Goal: Transaction & Acquisition: Purchase product/service

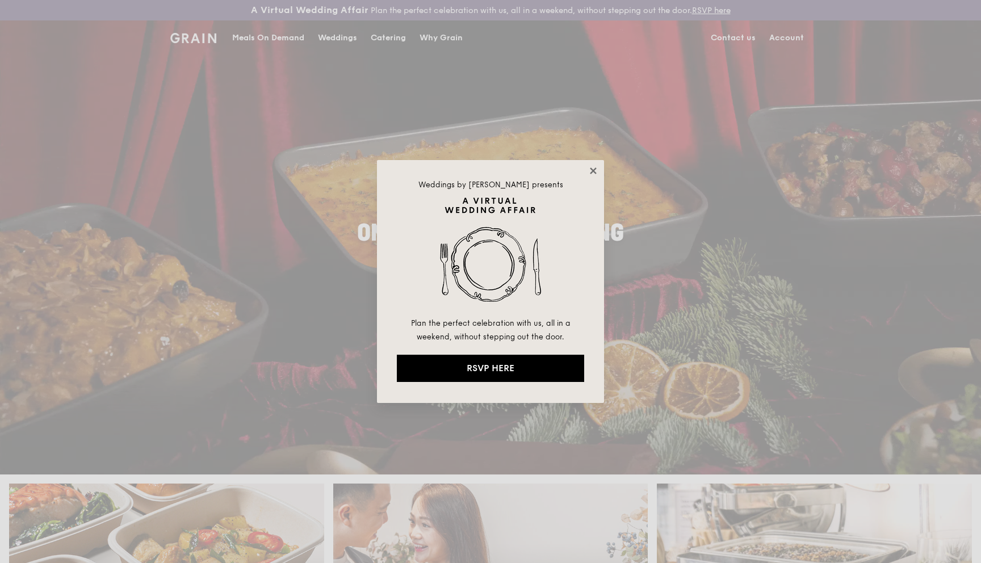
click at [595, 166] on icon at bounding box center [593, 171] width 10 height 10
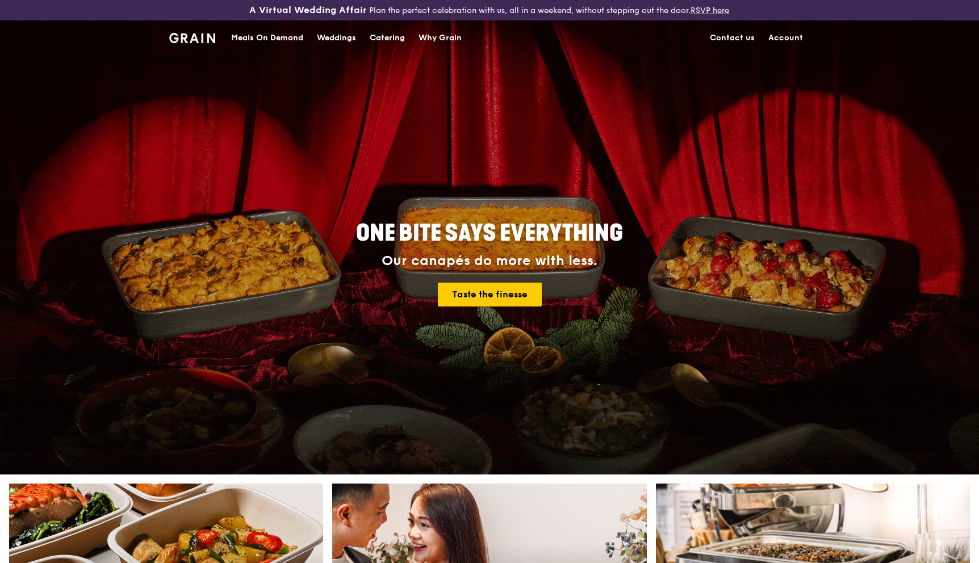
click at [786, 35] on link "Account" at bounding box center [786, 38] width 48 height 34
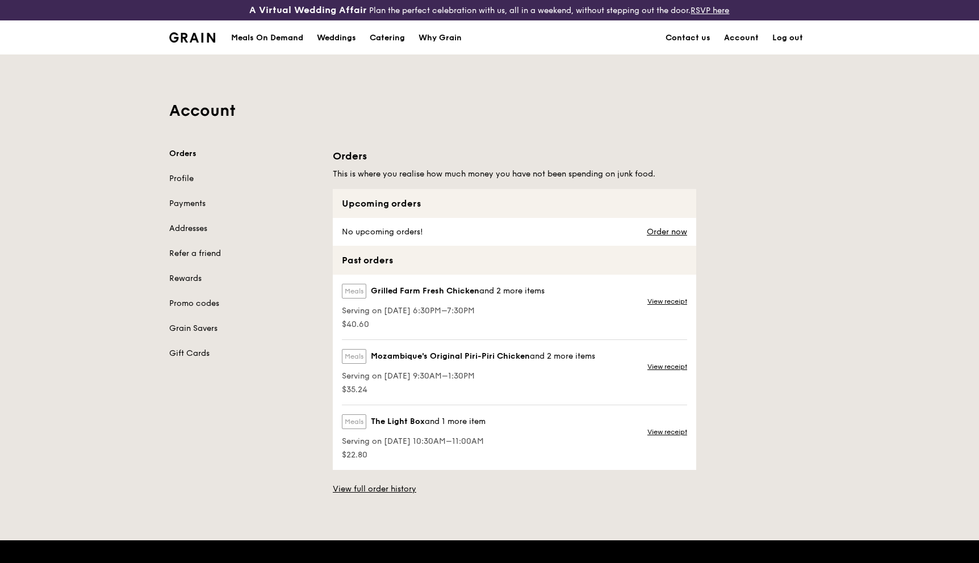
click at [286, 34] on div "Meals On Demand" at bounding box center [267, 38] width 72 height 34
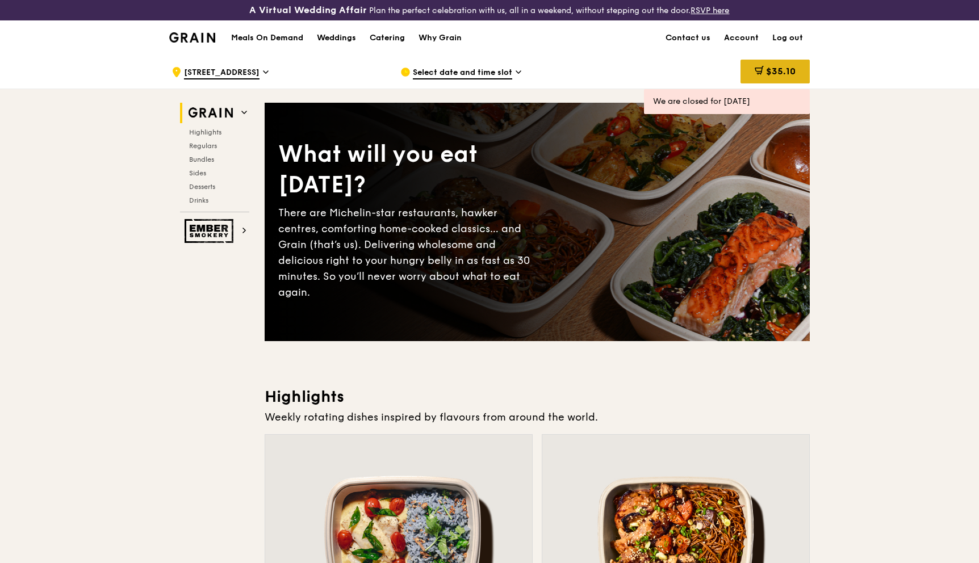
click at [776, 73] on span "$35.10" at bounding box center [781, 71] width 30 height 11
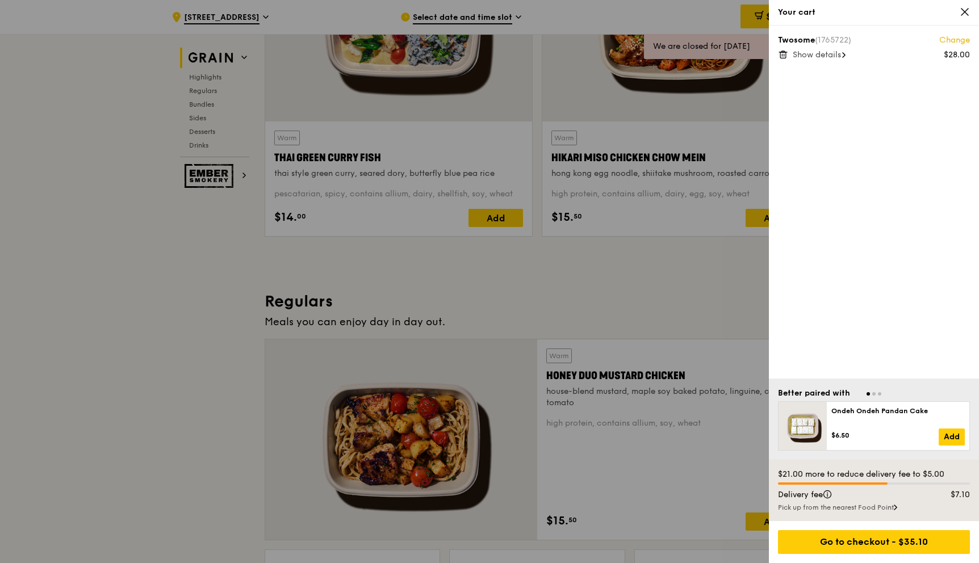
scroll to position [536, 0]
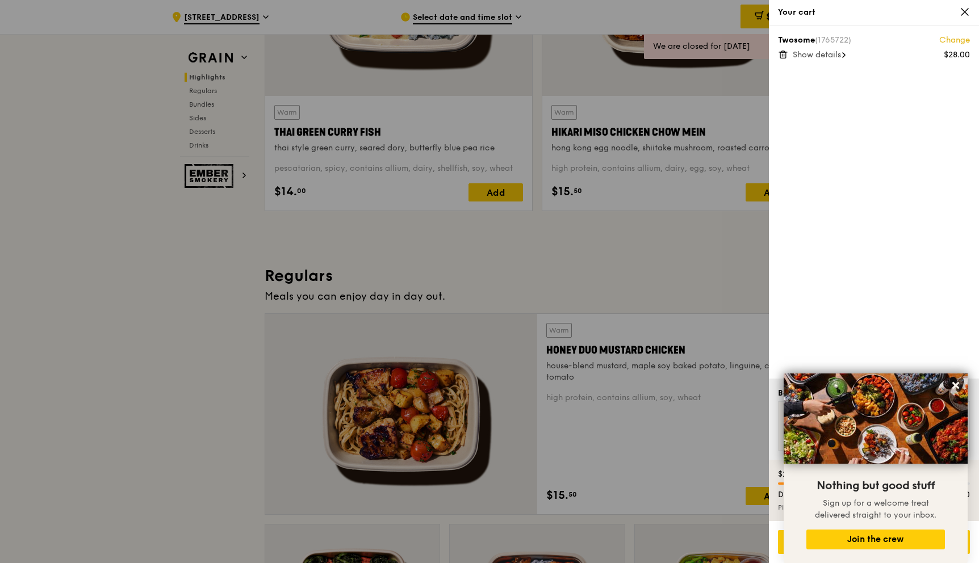
click at [840, 58] on span "Show details" at bounding box center [817, 55] width 48 height 10
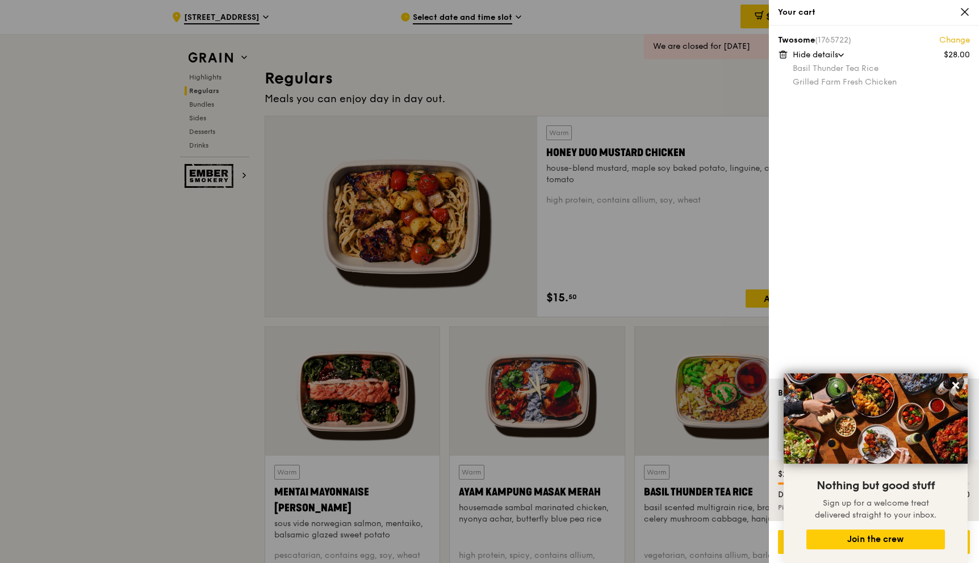
scroll to position [822, 0]
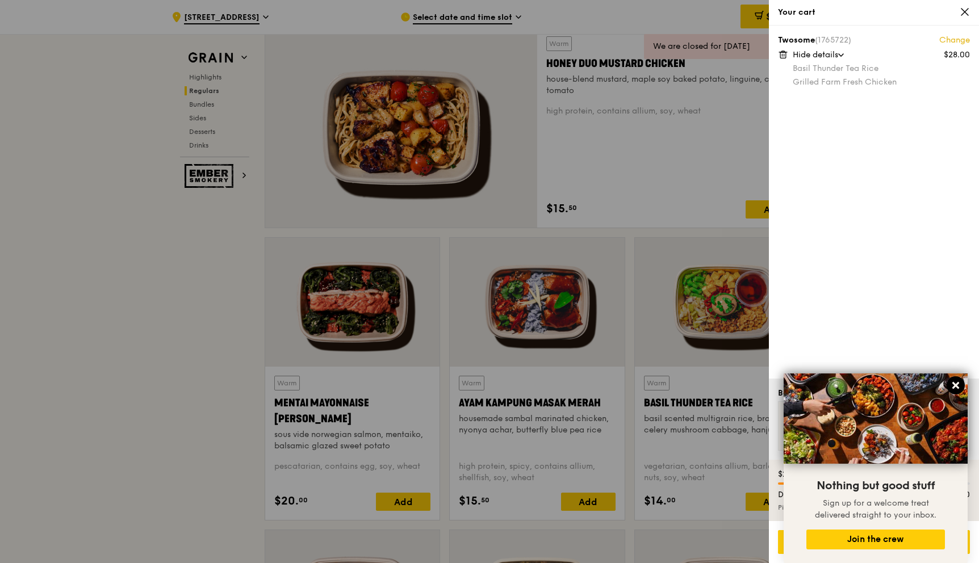
click at [954, 382] on icon at bounding box center [956, 386] width 10 height 10
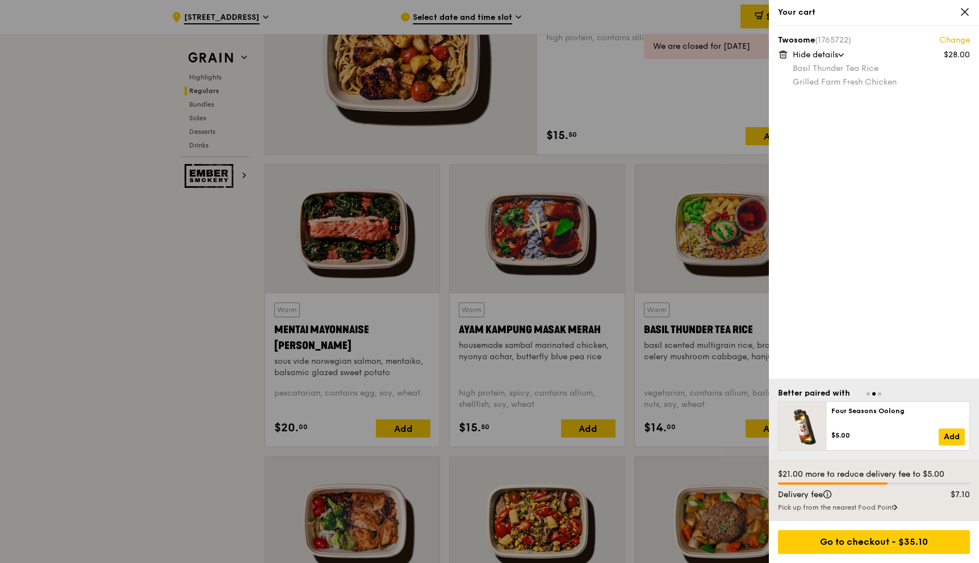
scroll to position [1101, 0]
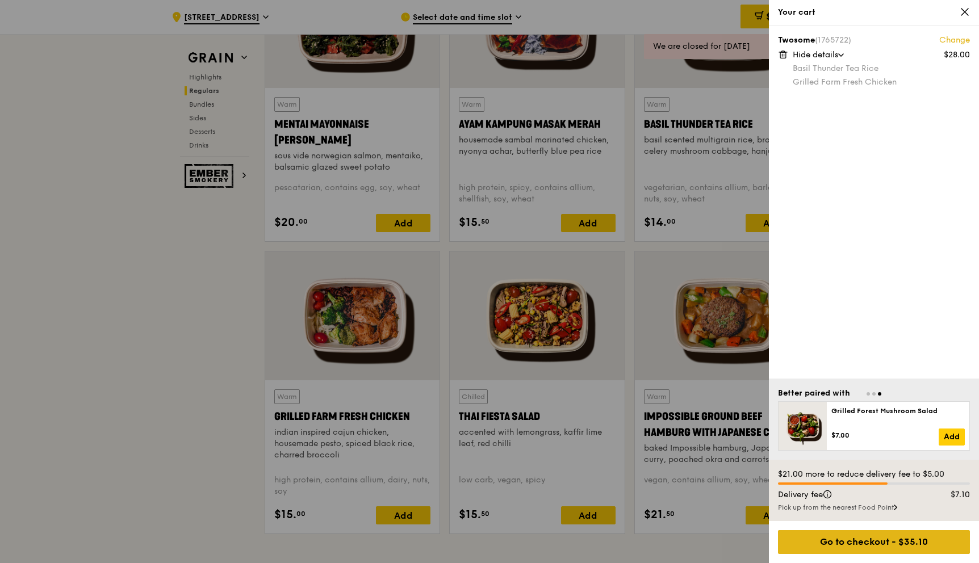
click at [845, 549] on div "Go to checkout - $35.10" at bounding box center [874, 542] width 192 height 24
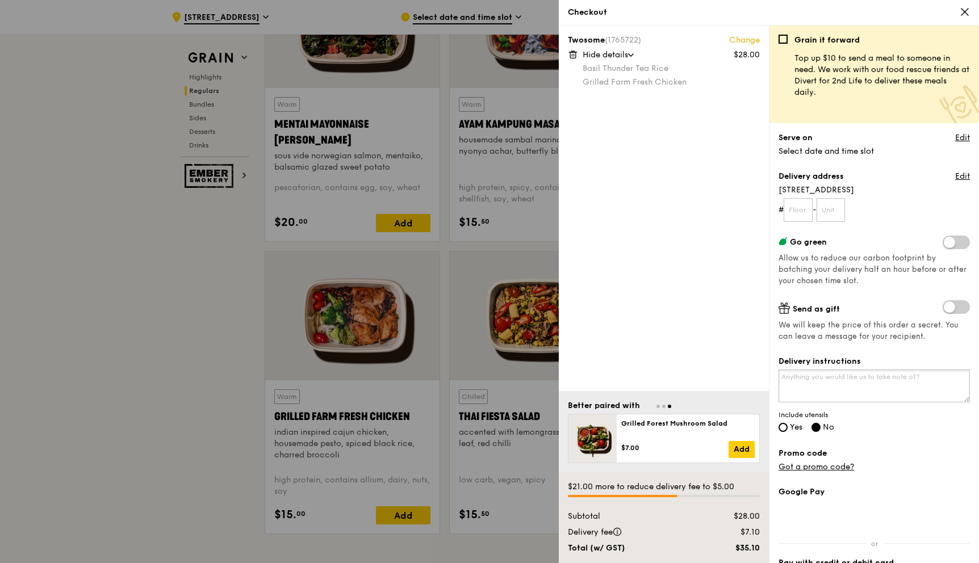
click at [814, 386] on textarea "Delivery instructions" at bounding box center [874, 386] width 191 height 33
click at [814, 463] on link "Got a promo code?" at bounding box center [817, 467] width 76 height 10
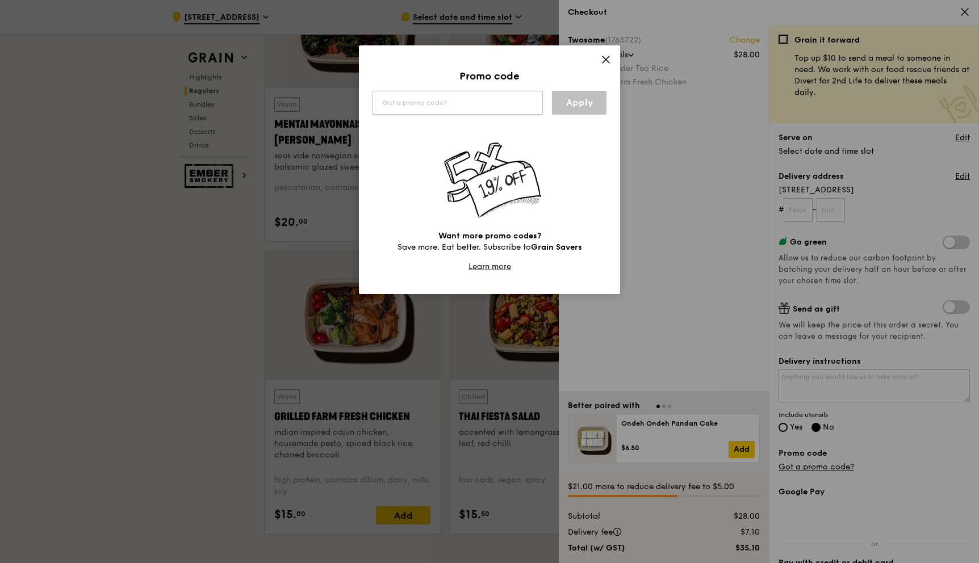
click at [459, 106] on input "text" at bounding box center [458, 103] width 170 height 24
type input "GPYL5U"
click at [580, 101] on link "Apply" at bounding box center [579, 103] width 55 height 24
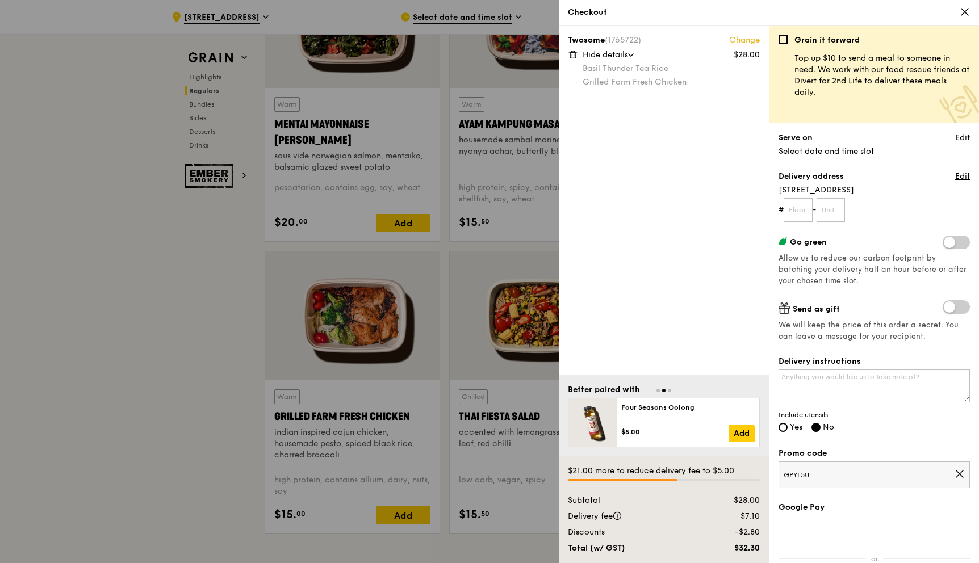
scroll to position [139, 0]
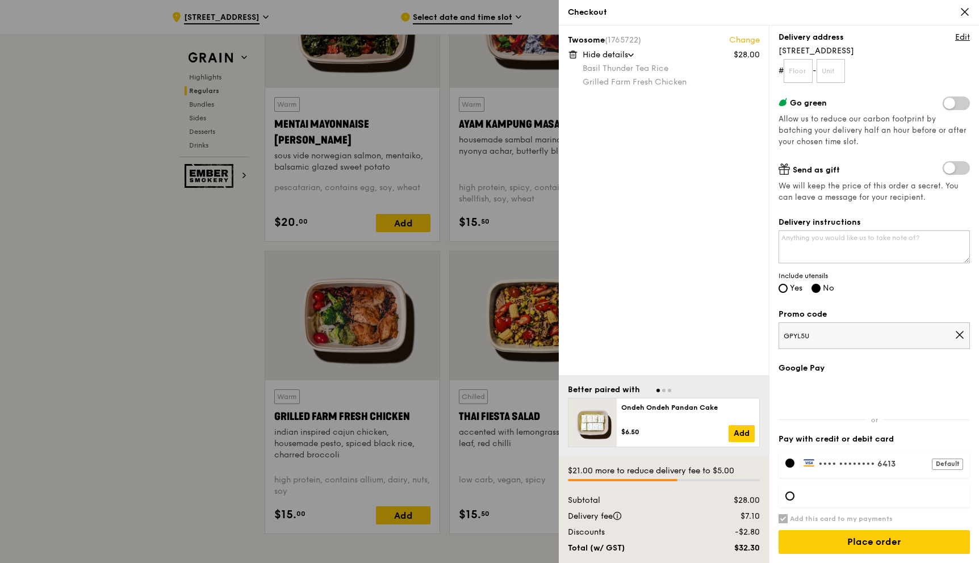
click at [83, 354] on div at bounding box center [489, 281] width 979 height 563
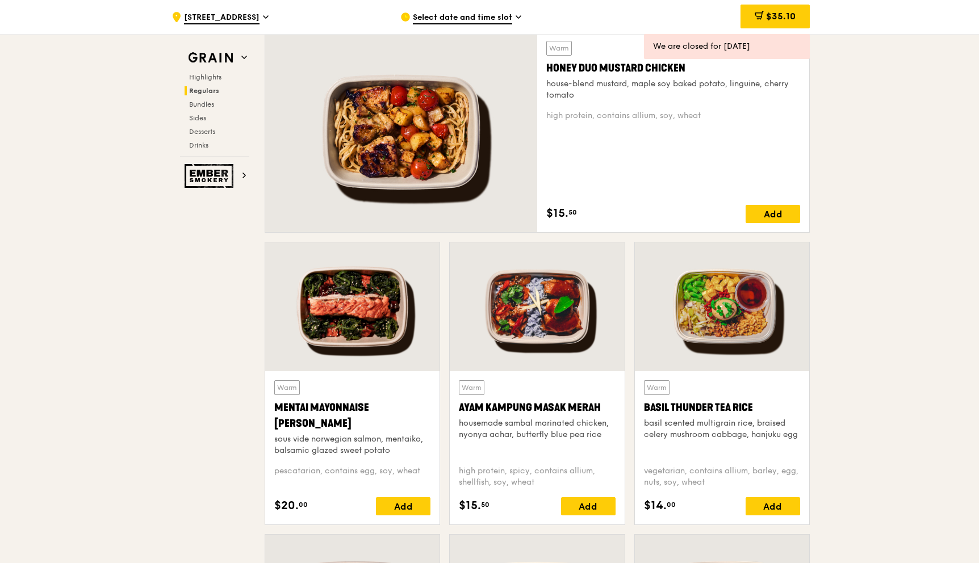
scroll to position [821, 0]
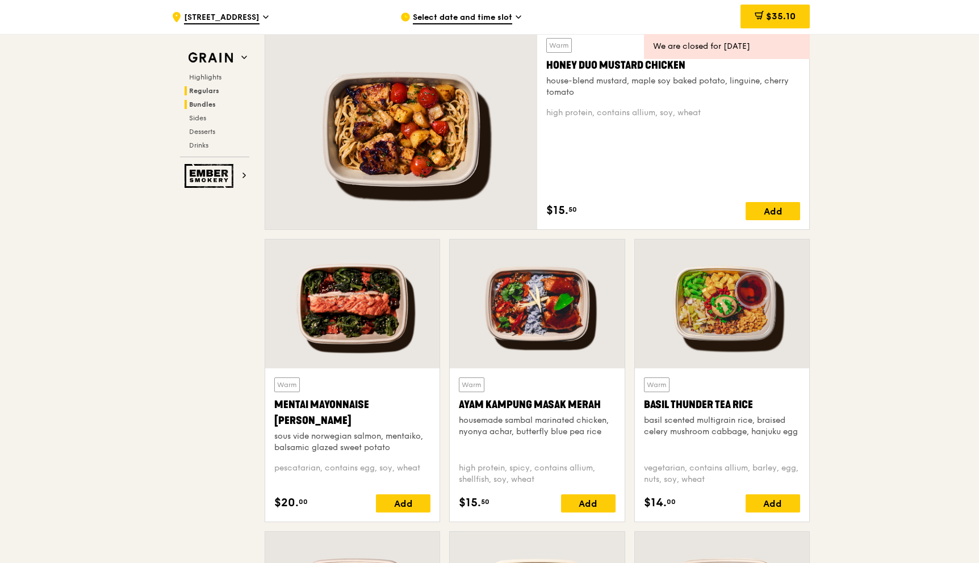
click at [204, 101] on span "Bundles" at bounding box center [202, 105] width 27 height 8
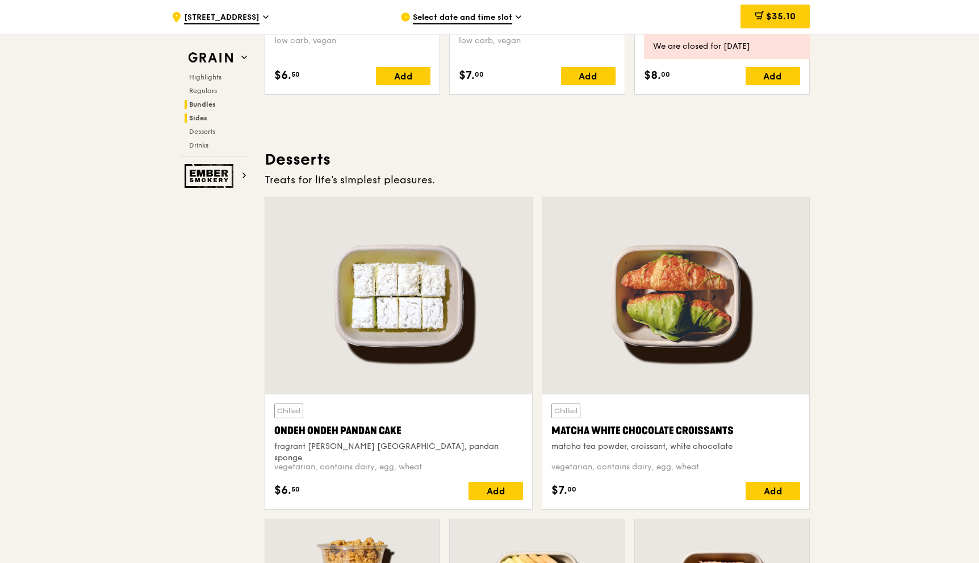
scroll to position [2646, 0]
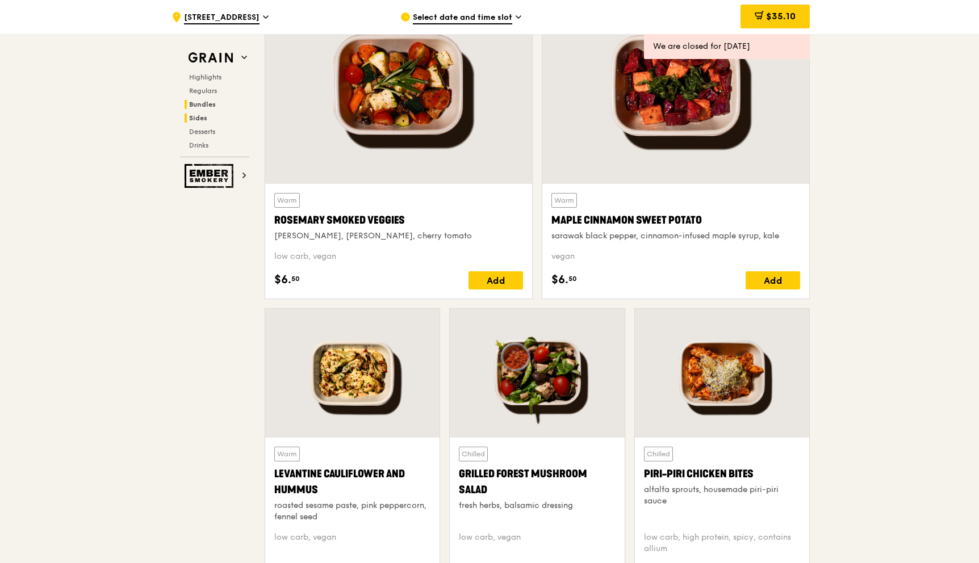
click at [204, 101] on span "Bundles" at bounding box center [202, 105] width 27 height 8
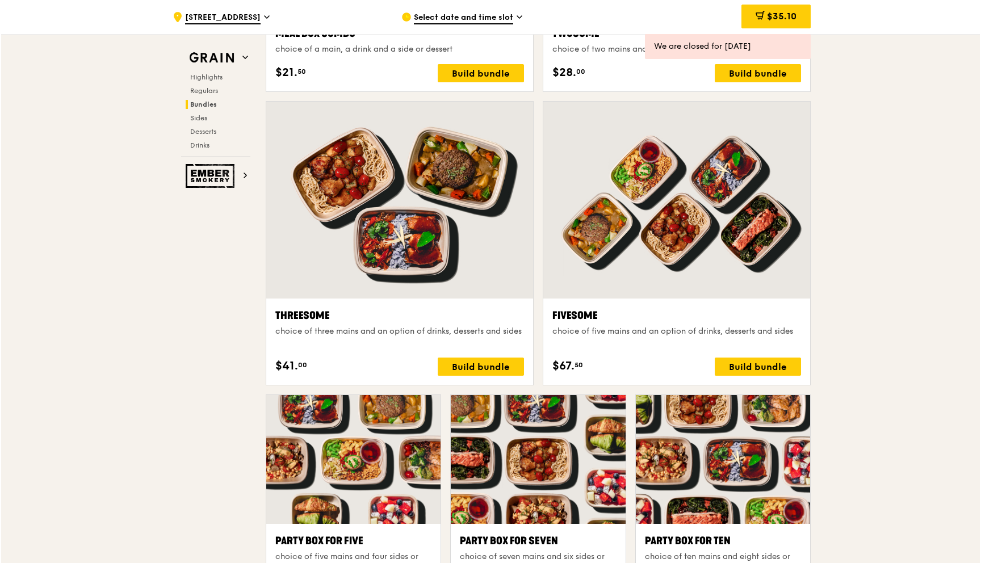
scroll to position [1983, 0]
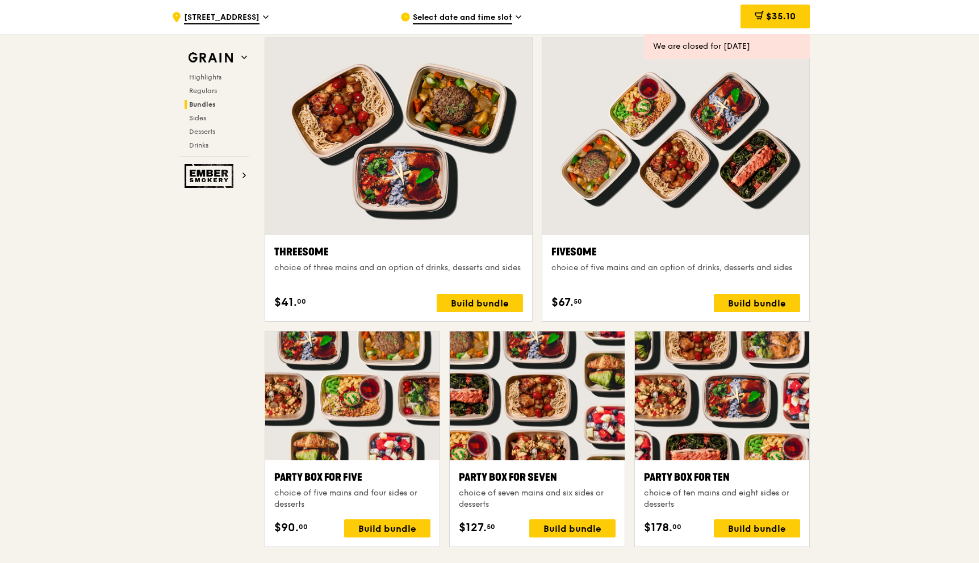
click at [333, 247] on div "Threesome" at bounding box center [398, 252] width 249 height 16
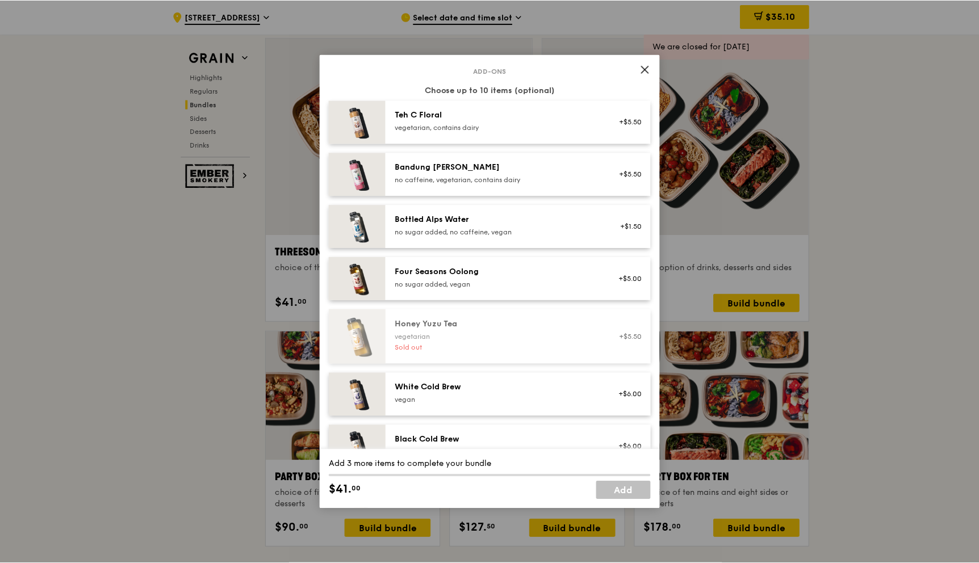
scroll to position [1448, 0]
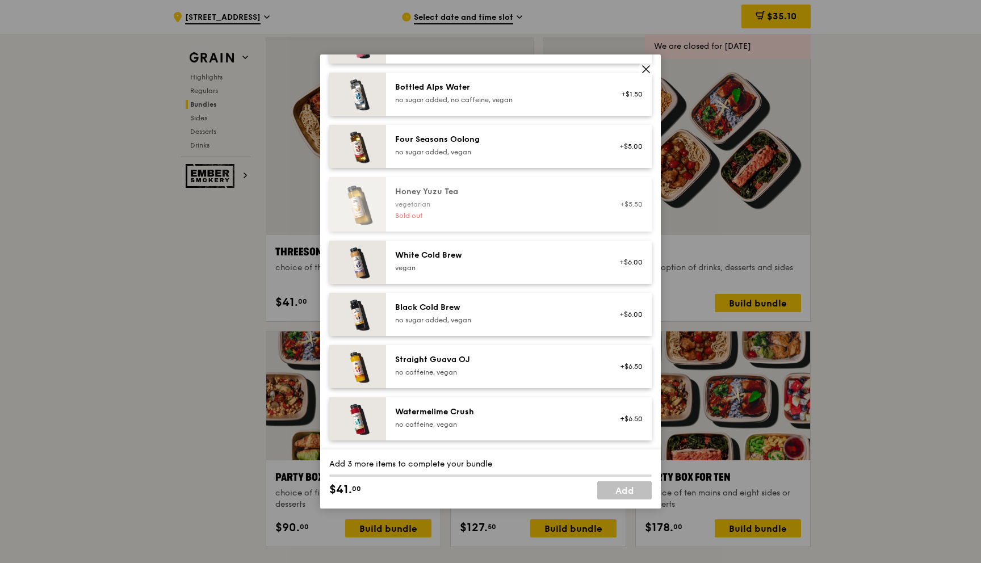
click at [647, 70] on icon at bounding box center [646, 69] width 10 height 10
